Goal: Entertainment & Leisure: Consume media (video, audio)

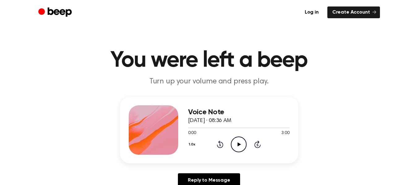
click at [237, 144] on icon "Play Audio" at bounding box center [239, 145] width 16 height 16
drag, startPoint x: 193, startPoint y: 127, endPoint x: 188, endPoint y: 127, distance: 5.3
click at [188, 127] on div at bounding box center [239, 127] width 102 height 5
click at [237, 146] on icon "Play Audio" at bounding box center [239, 145] width 16 height 16
